Goal: Task Accomplishment & Management: Manage account settings

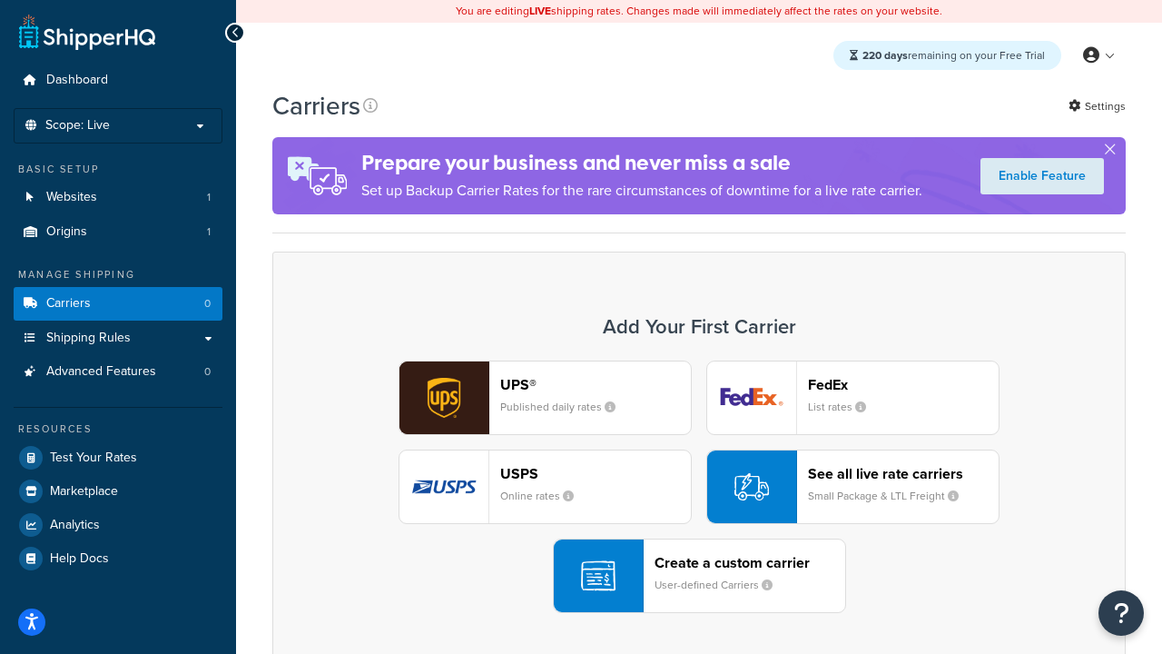
click at [699, 487] on div "UPS® Published daily rates FedEx List rates USPS Online rates See all live rate…" at bounding box center [698, 486] width 815 height 252
click at [903, 384] on header "FedEx" at bounding box center [903, 384] width 191 height 17
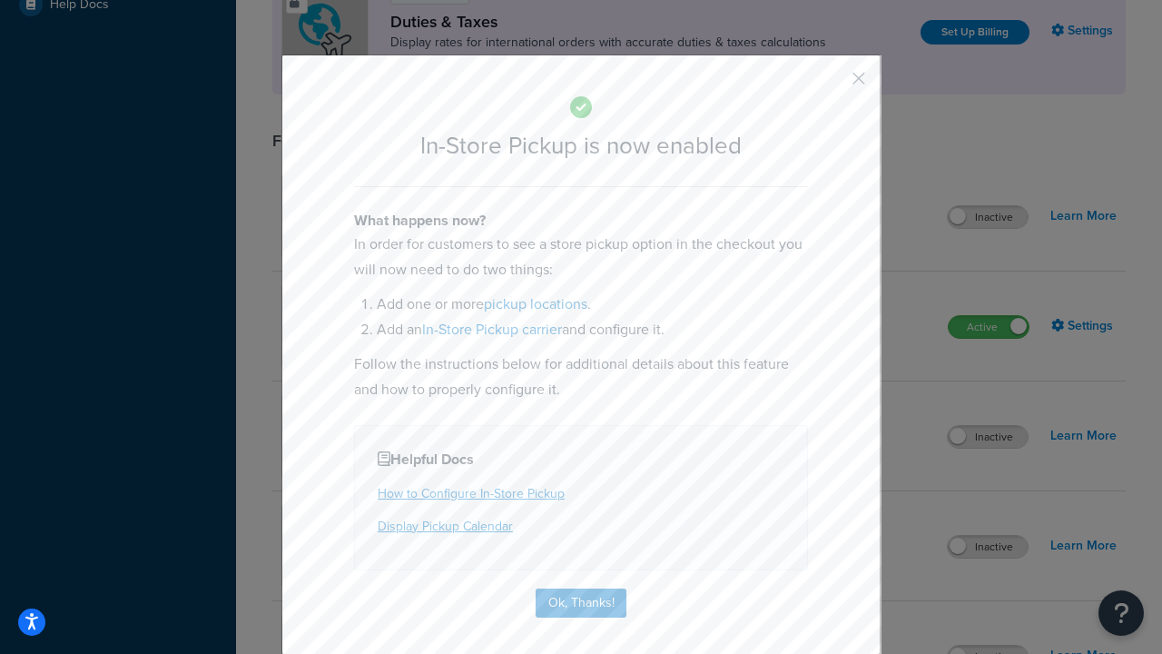
click at [832, 84] on button "button" at bounding box center [832, 85] width 5 height 5
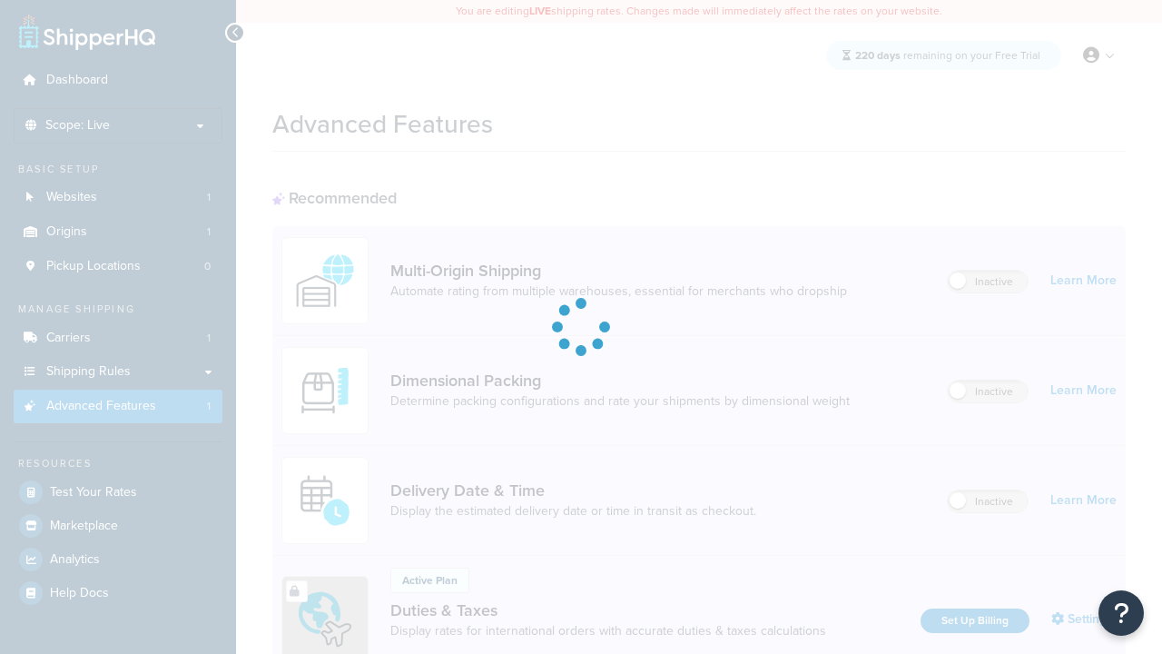
scroll to position [272, 0]
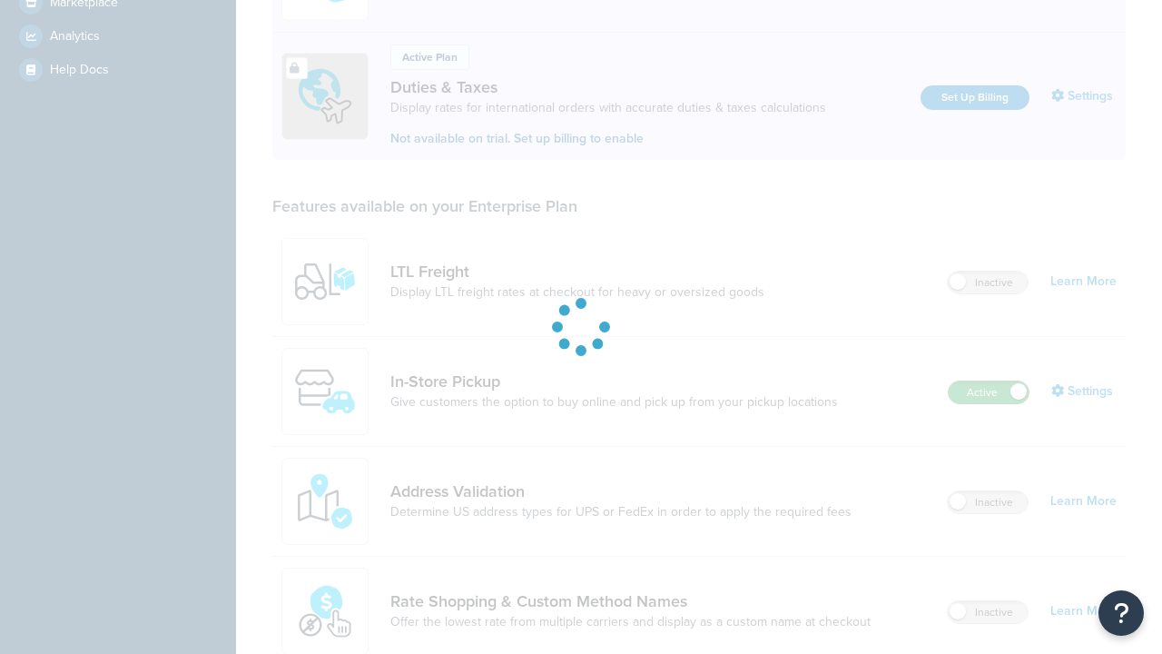
click at [989, 403] on label "Active" at bounding box center [989, 392] width 80 height 22
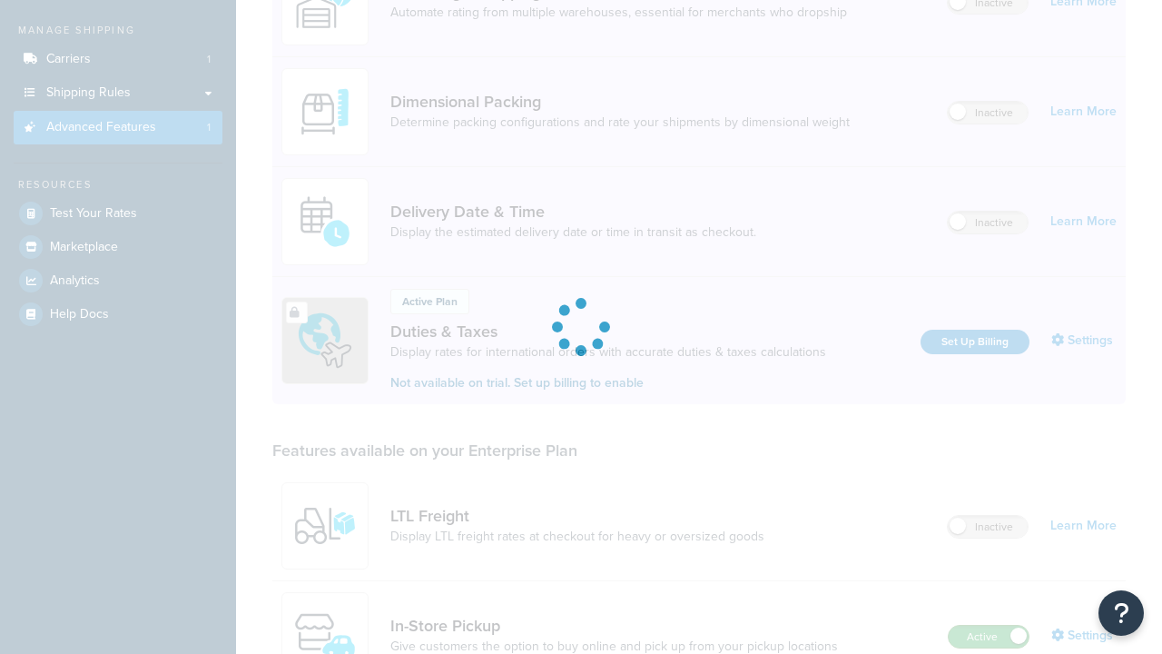
scroll to position [0, 0]
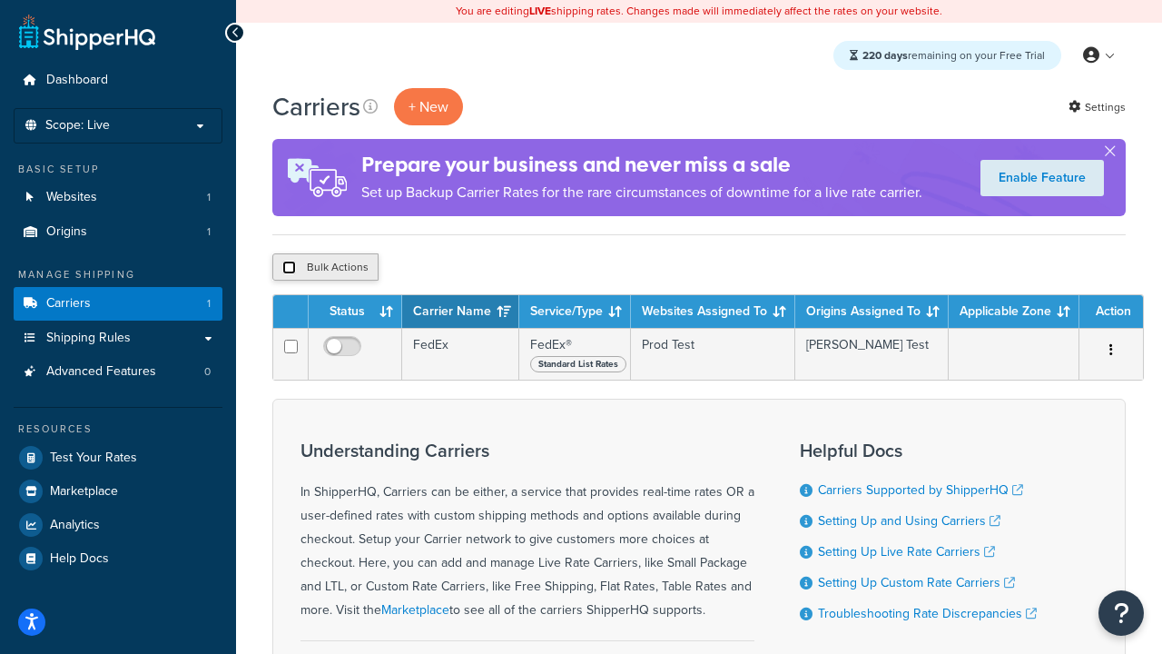
click at [289, 268] on input "checkbox" at bounding box center [289, 268] width 14 height 14
checkbox input "true"
click at [488, 268] on button "Delete" at bounding box center [484, 266] width 63 height 27
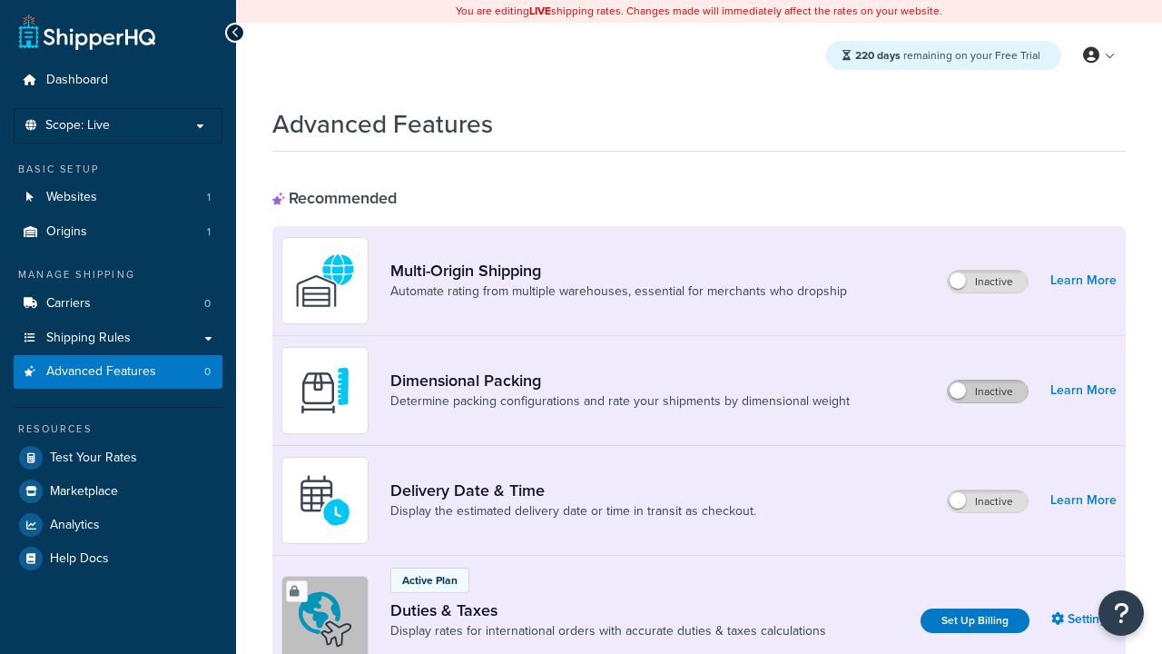
click at [988, 391] on label "Inactive" at bounding box center [988, 391] width 80 height 22
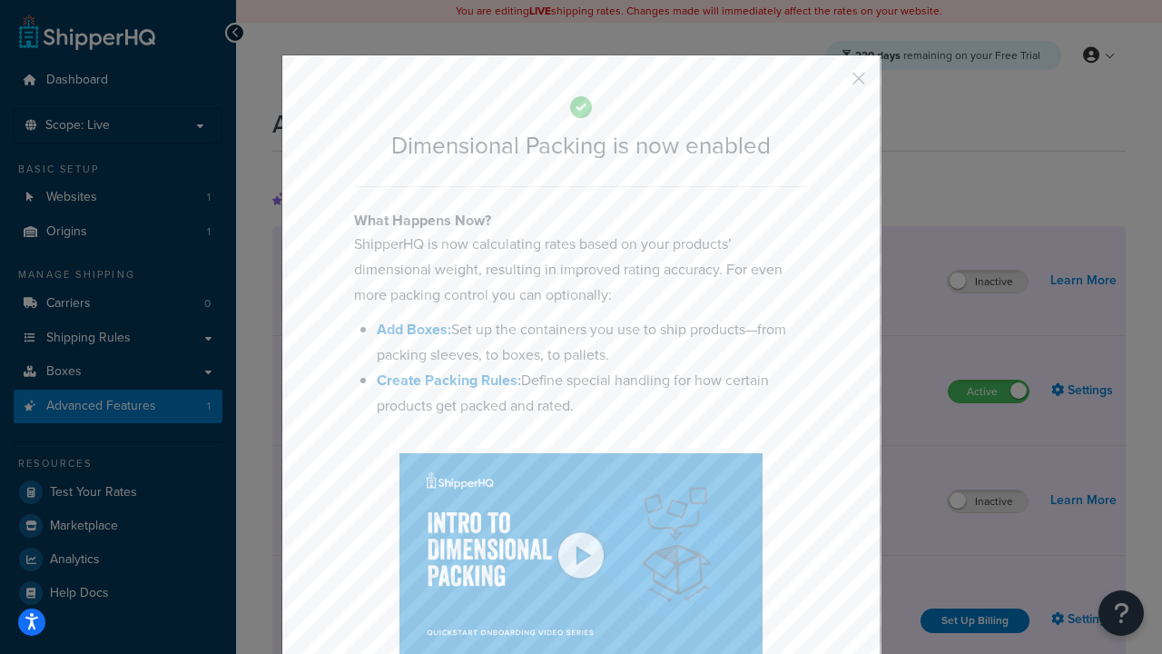
click at [832, 84] on button "button" at bounding box center [832, 85] width 5 height 5
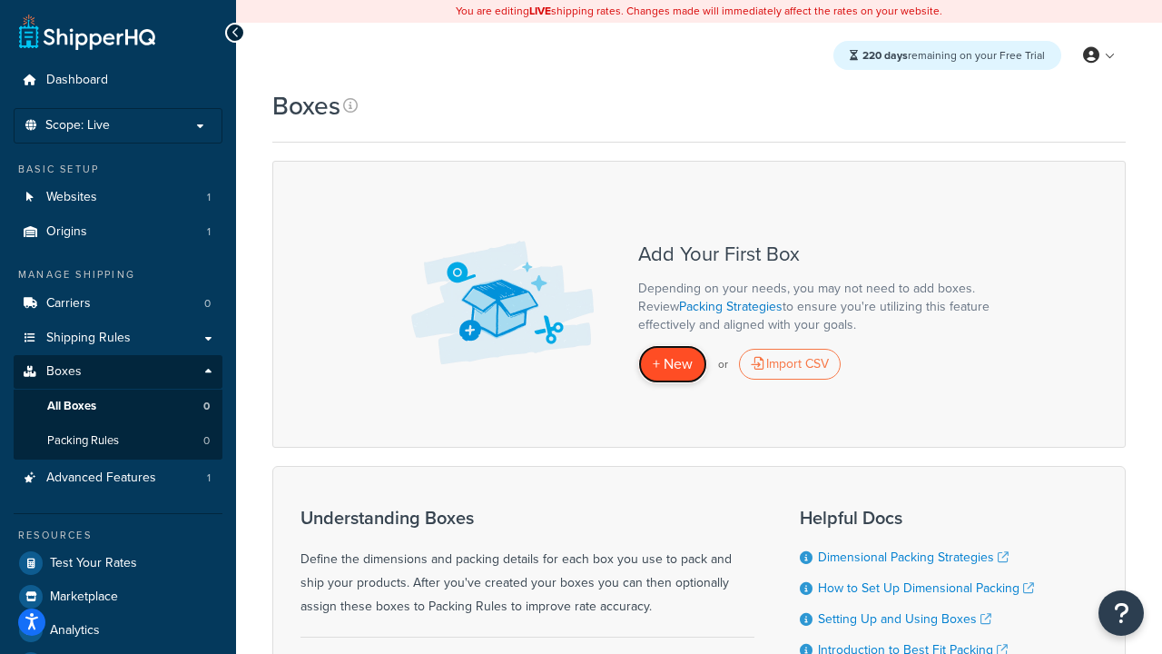
click at [673, 364] on span "+ New" at bounding box center [673, 363] width 40 height 21
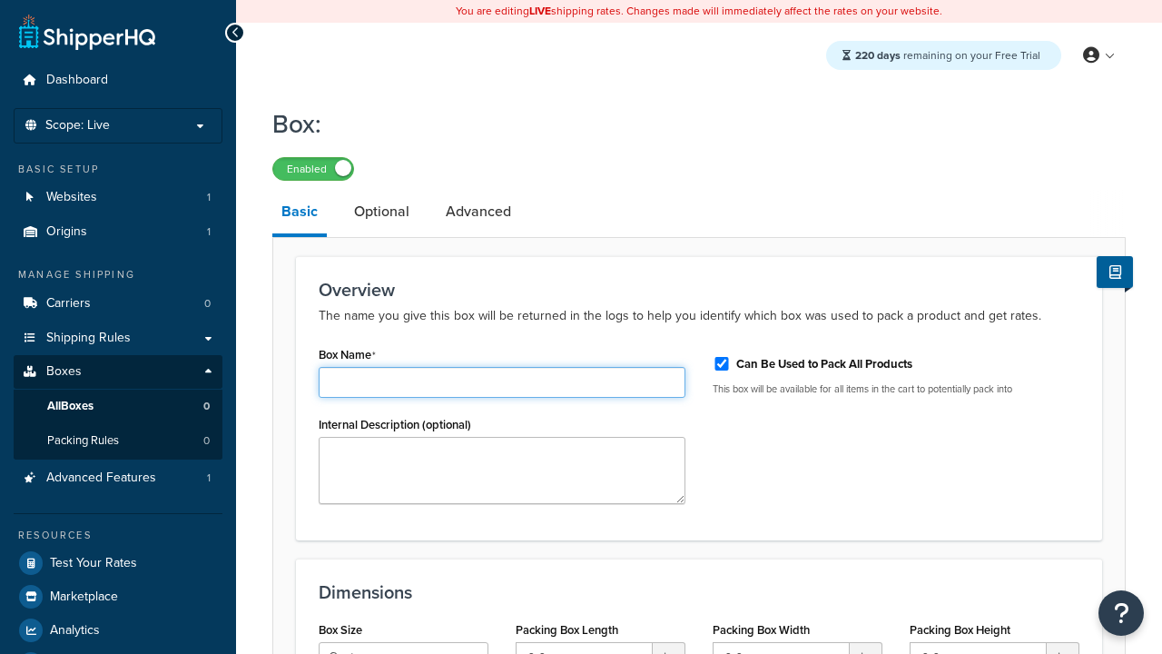
type input "Box1"
select select "usps_small"
type input "8.5"
type input "5"
type input "1.5"
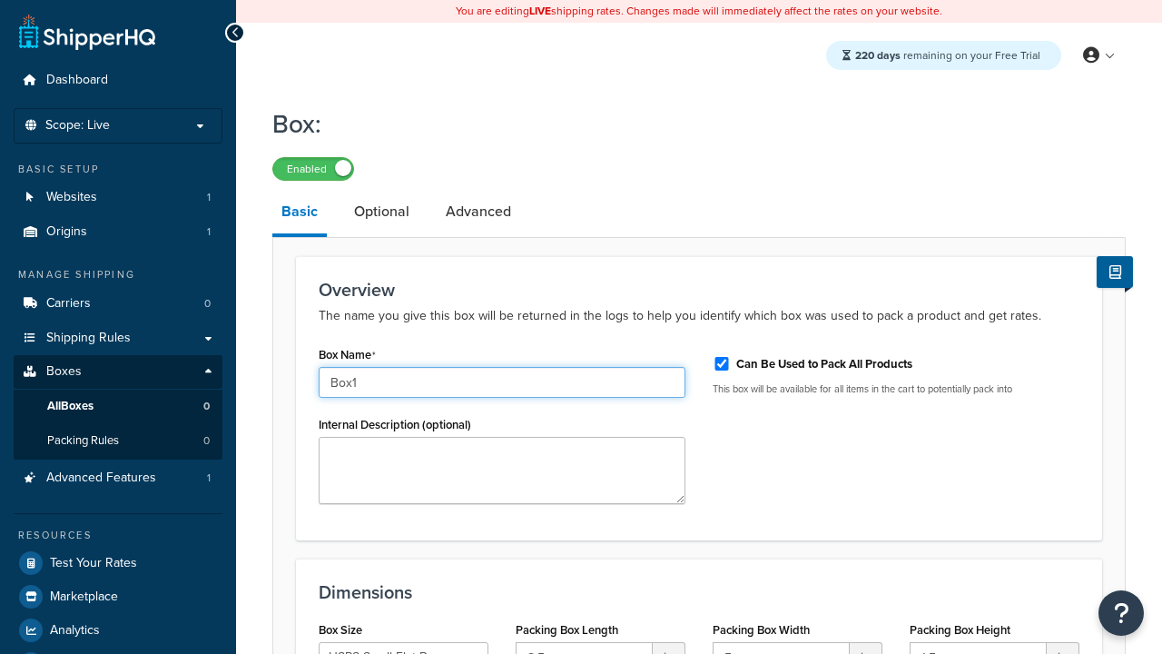
type input "Box1"
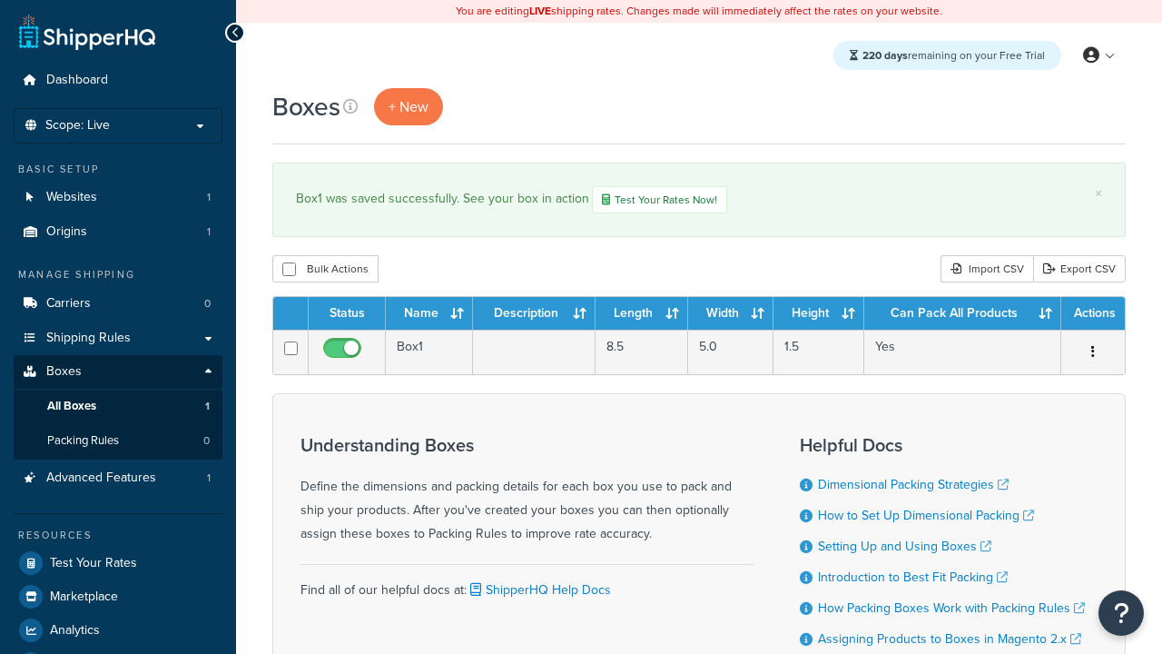
click at [347, 315] on th "Status" at bounding box center [347, 313] width 77 height 33
click at [429, 315] on th "Name" at bounding box center [429, 313] width 87 height 33
click at [534, 315] on th "Description" at bounding box center [534, 313] width 123 height 33
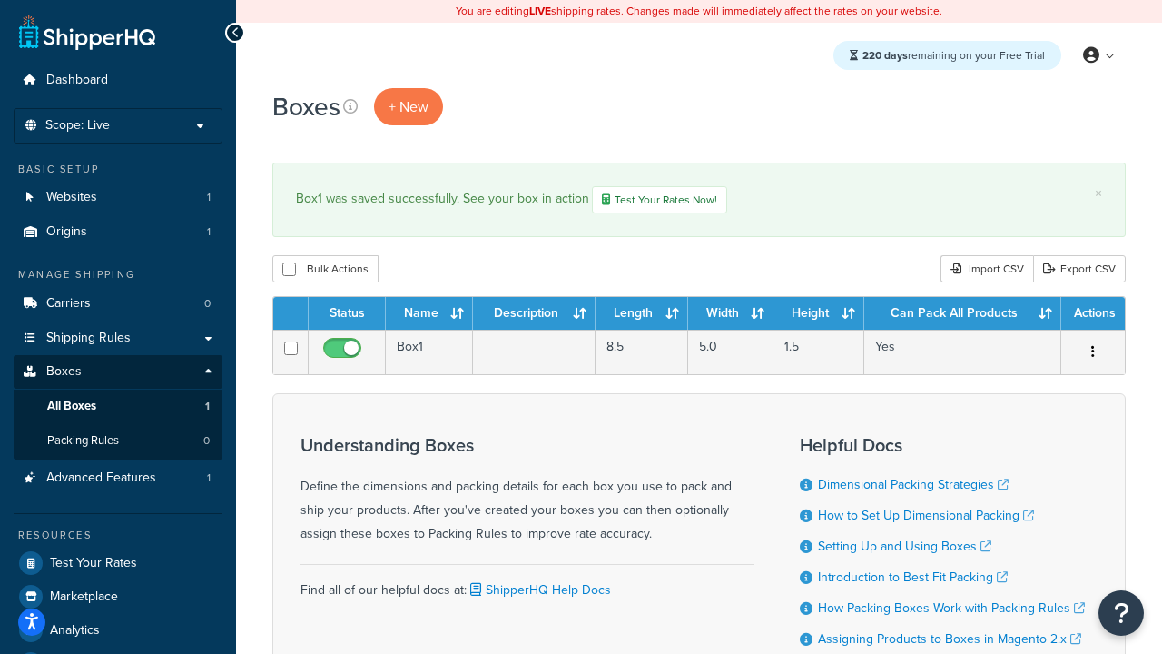
click at [534, 315] on th "Description" at bounding box center [534, 313] width 123 height 33
click at [642, 315] on th "Length" at bounding box center [642, 313] width 93 height 33
click at [731, 315] on th "Width" at bounding box center [730, 313] width 85 height 33
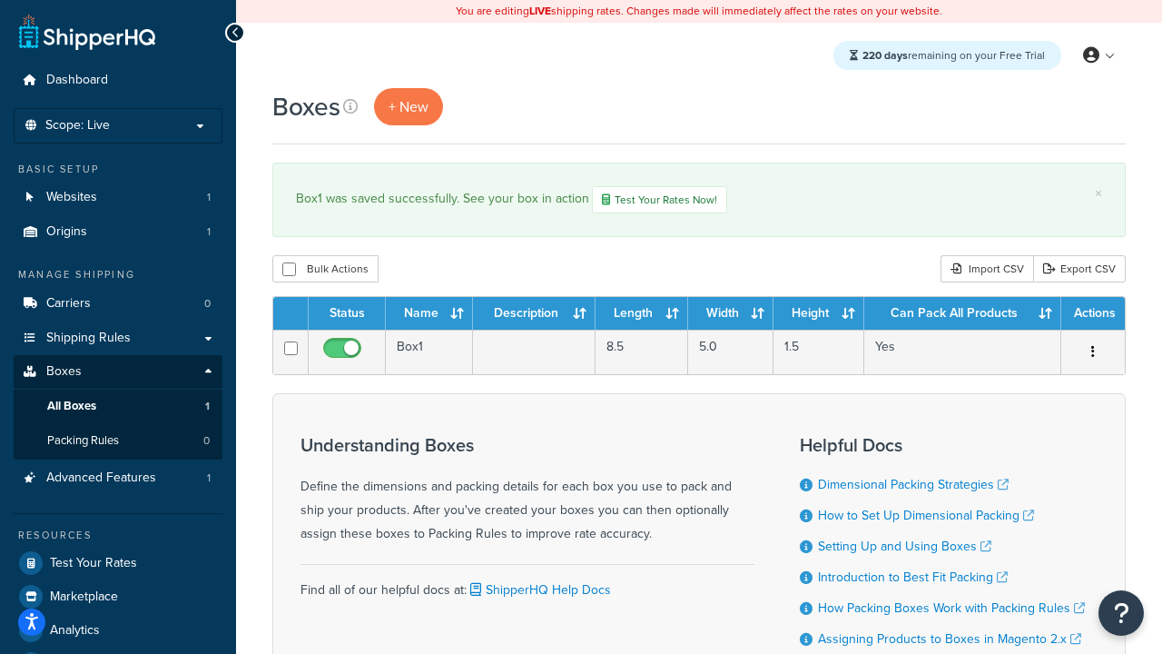
click at [819, 315] on th "Height" at bounding box center [819, 313] width 91 height 33
click at [962, 315] on th "Can Pack All Products" at bounding box center [962, 313] width 197 height 33
click at [1092, 315] on th "Actions" at bounding box center [1093, 313] width 64 height 33
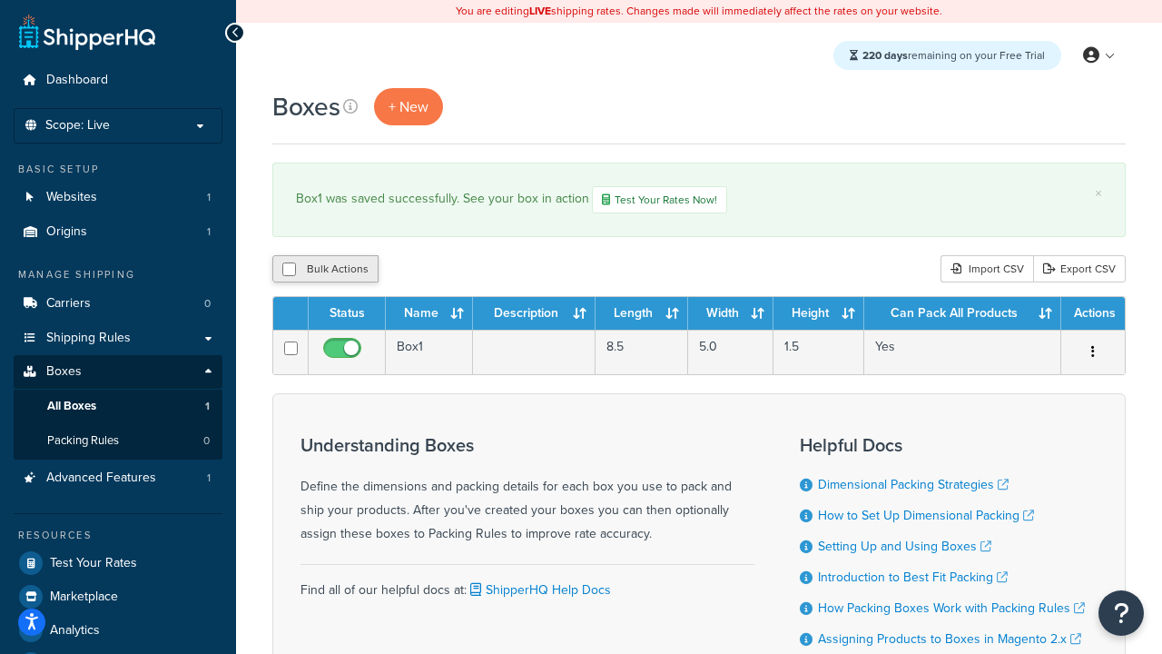
click at [1092, 315] on th "Actions" at bounding box center [1093, 313] width 64 height 33
click at [289, 271] on input "checkbox" at bounding box center [289, 269] width 14 height 14
checkbox input "true"
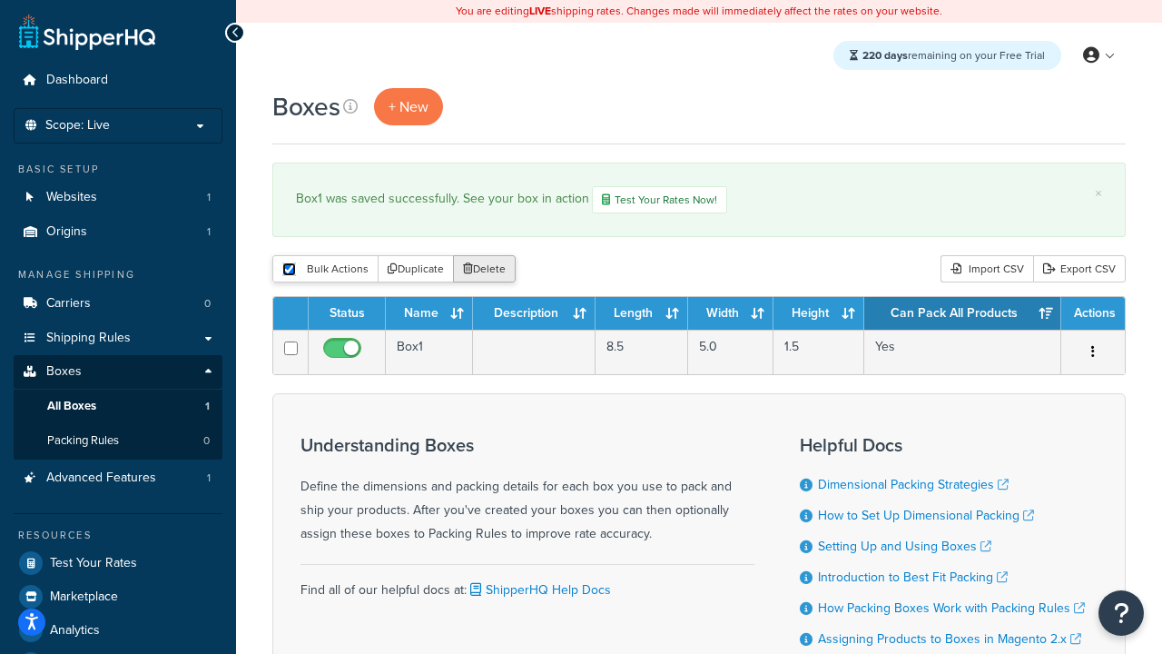
click at [488, 271] on button "Delete" at bounding box center [484, 268] width 63 height 27
